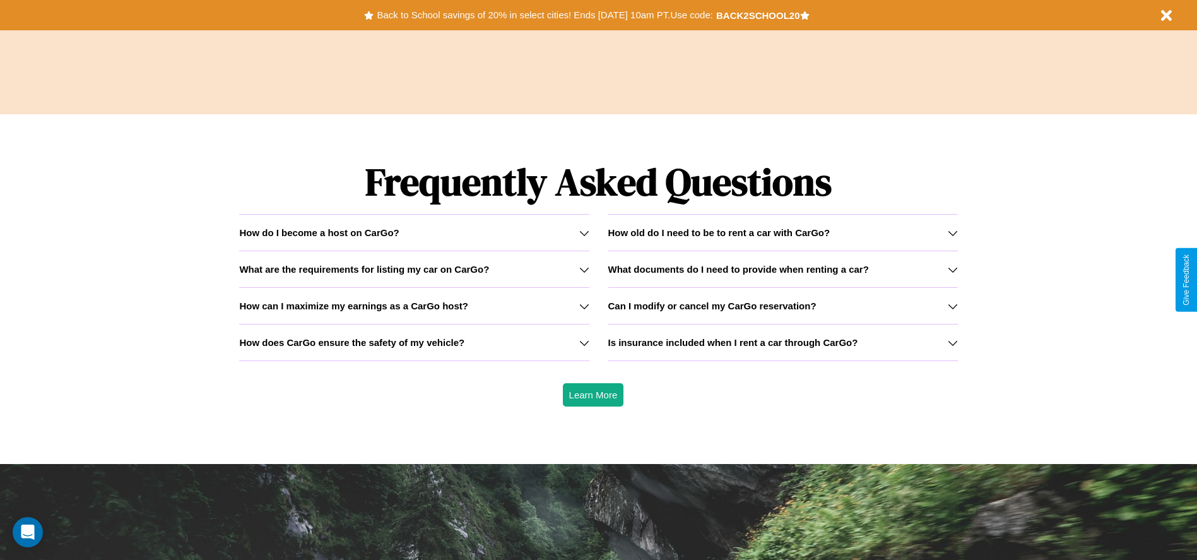
scroll to position [1811, 0]
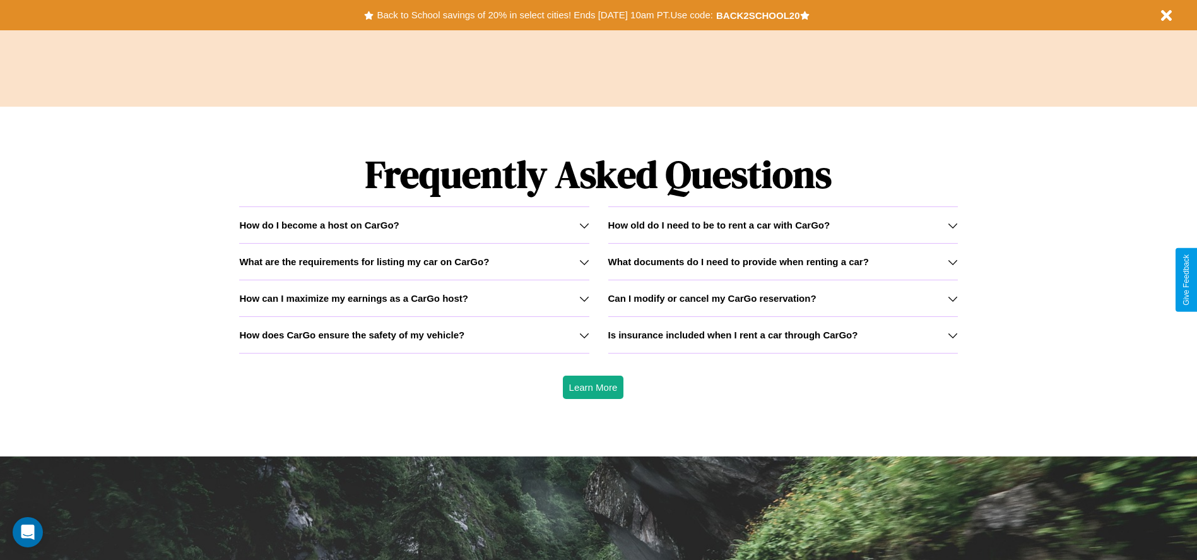
click at [584, 298] on icon at bounding box center [584, 298] width 10 height 10
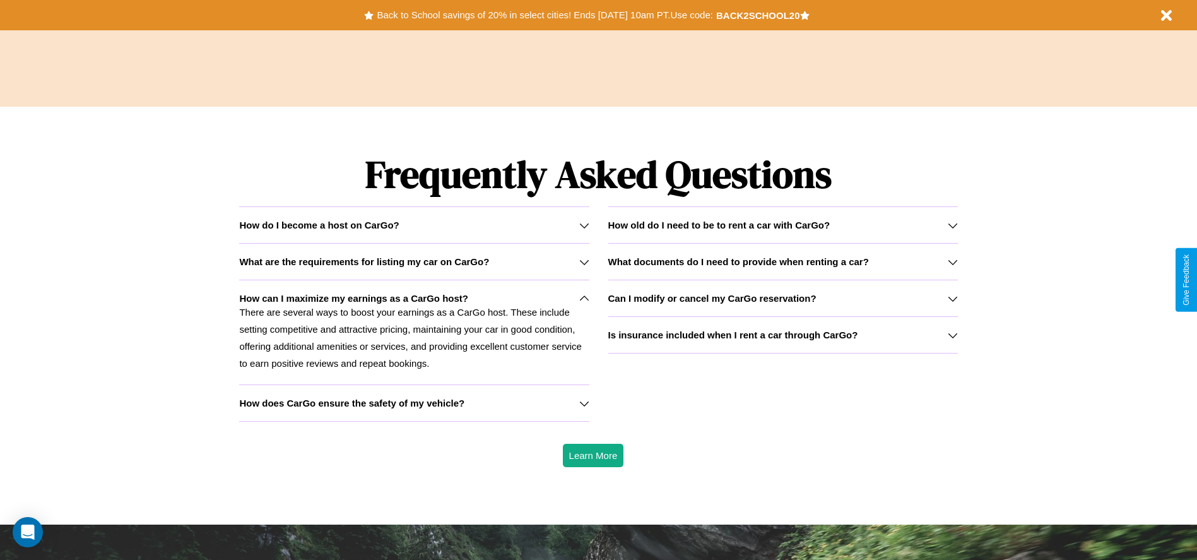
click at [783, 225] on h3 "How old do I need to be to rent a car with CarGo?" at bounding box center [719, 225] width 222 height 11
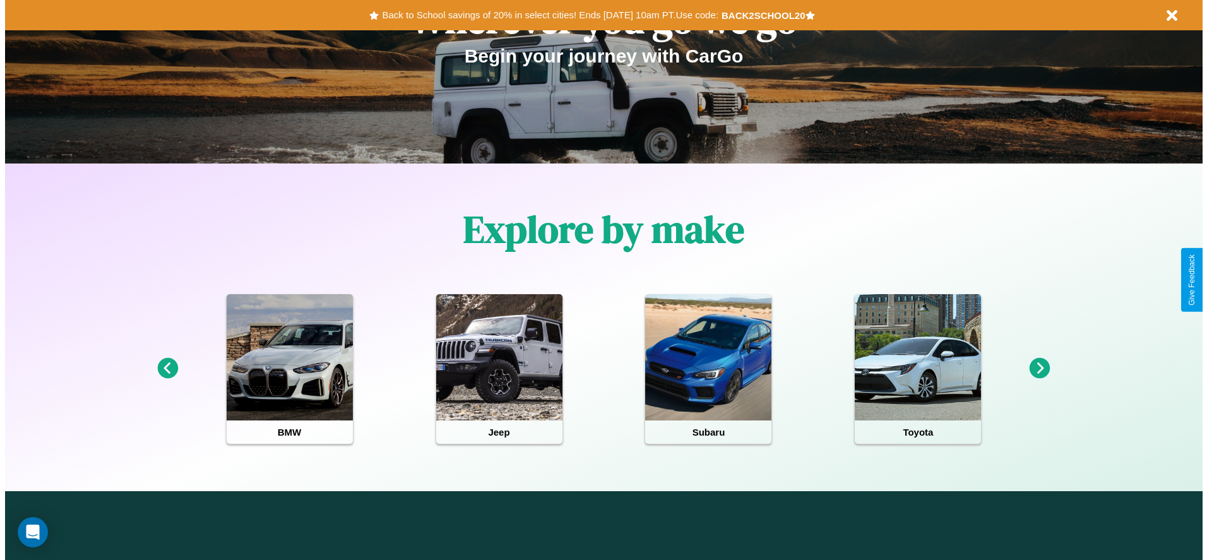
scroll to position [0, 0]
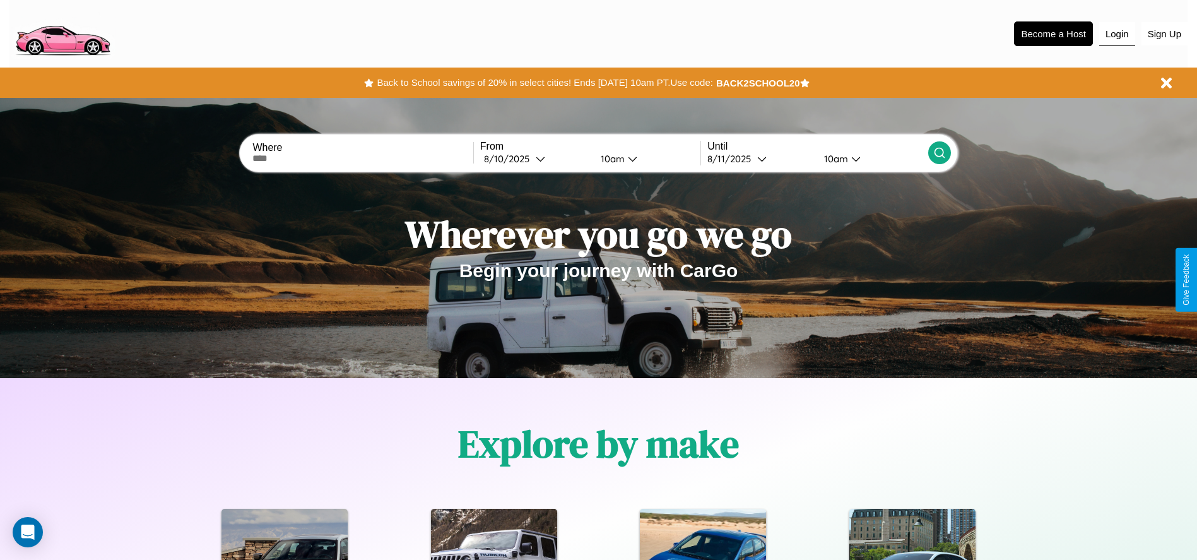
click at [1117, 33] on button "Login" at bounding box center [1117, 34] width 36 height 24
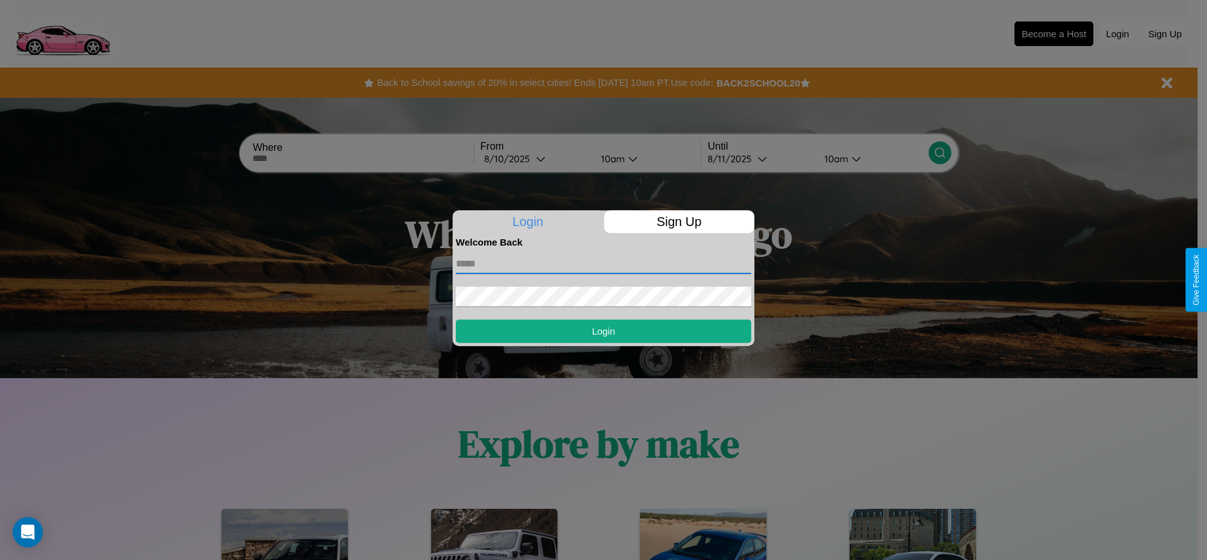
click at [603, 263] on input "text" at bounding box center [603, 264] width 295 height 20
type input "**********"
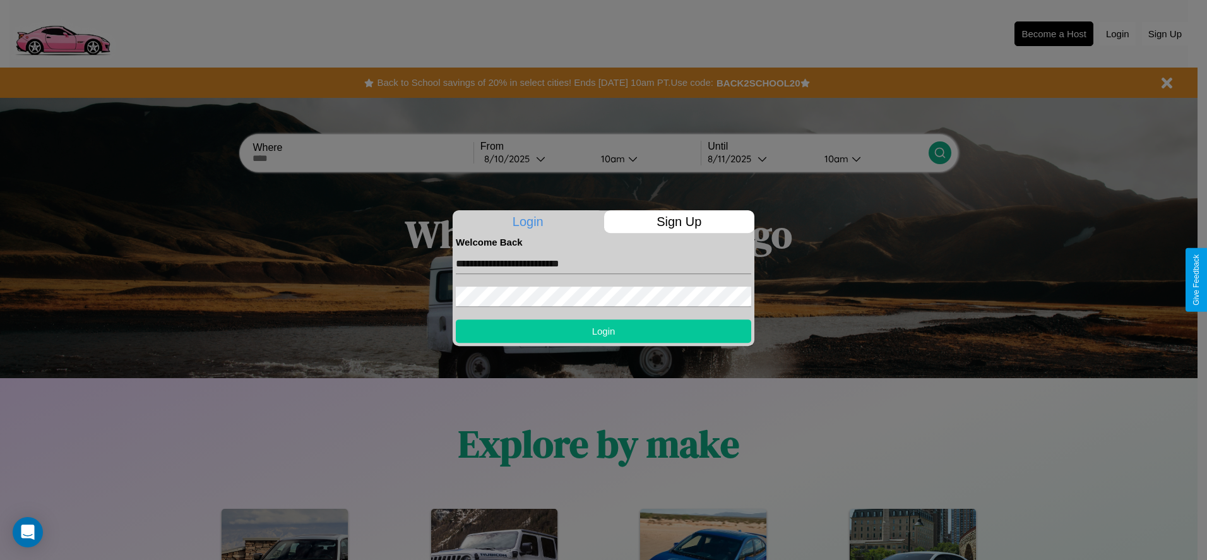
click at [603, 331] on button "Login" at bounding box center [603, 330] width 295 height 23
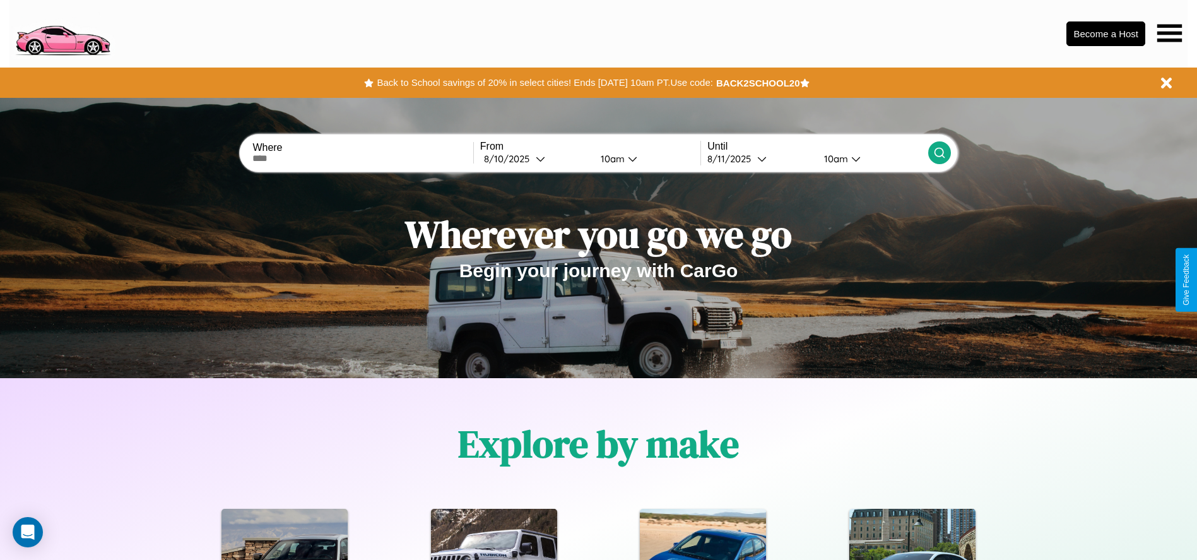
click at [1169, 33] on icon at bounding box center [1169, 33] width 25 height 18
